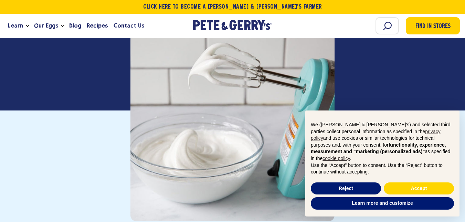
scroll to position [164, 0]
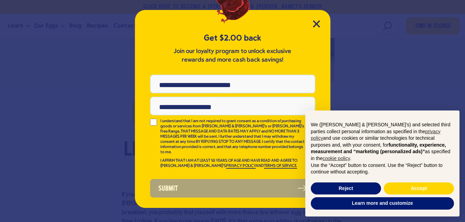
scroll to position [0, 0]
click at [319, 19] on div "Get $2.00 back Join our loyalty program to unlock exclusive rewards and more ca…" at bounding box center [232, 109] width 195 height 198
click at [316, 24] on icon "Close Modal" at bounding box center [316, 24] width 6 height 6
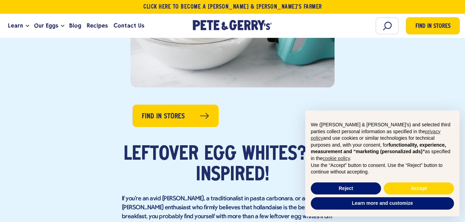
scroll to position [297, 0]
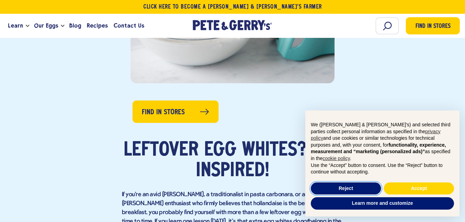
click at [355, 187] on button "Reject" at bounding box center [345, 188] width 70 height 12
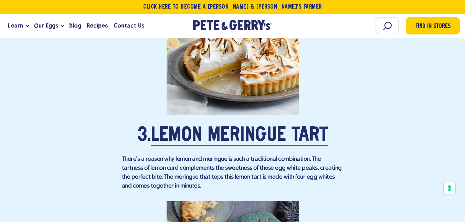
scroll to position [1144, 0]
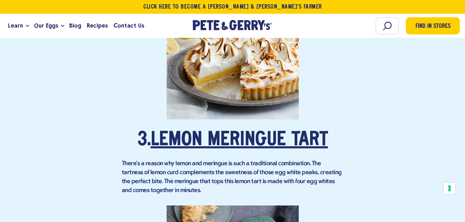
click at [313, 131] on link "Lemon Meringue Tart" at bounding box center [239, 140] width 177 height 19
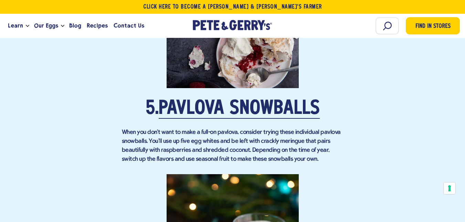
scroll to position [1676, 0]
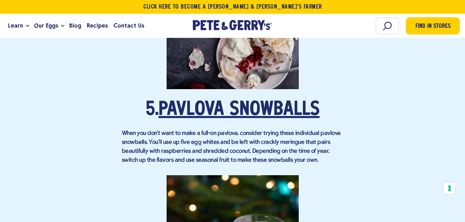
click at [308, 100] on link "Pavlova Snowballs" at bounding box center [239, 109] width 161 height 19
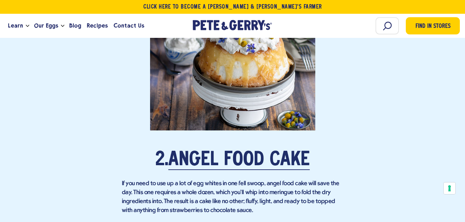
scroll to position [878, 0]
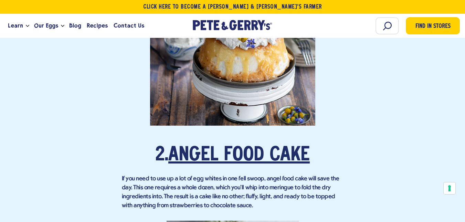
click at [291, 146] on link "Angel Food Cake" at bounding box center [238, 155] width 141 height 19
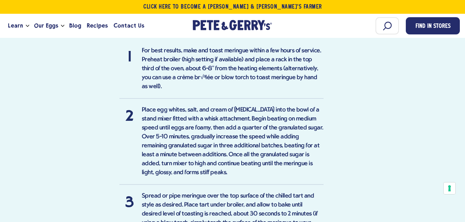
scroll to position [885, 0]
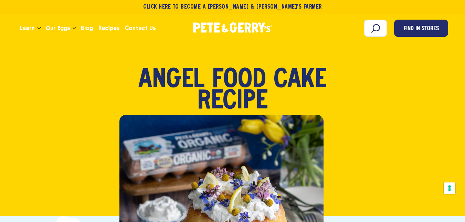
click at [317, 197] on div at bounding box center [221, 217] width 204 height 204
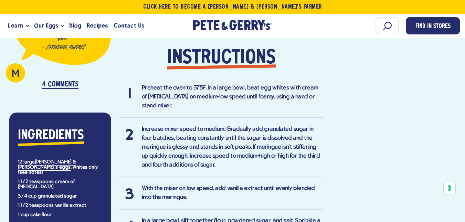
scroll to position [384, 0]
